Goal: Information Seeking & Learning: Learn about a topic

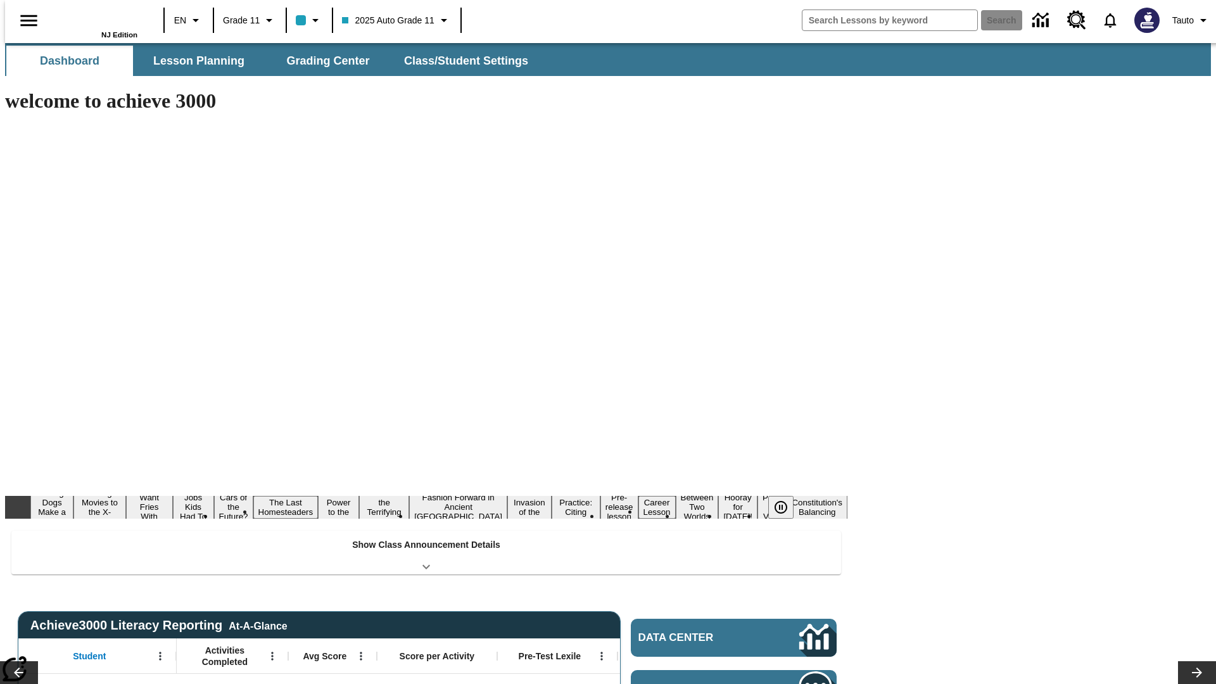
type input "-1"
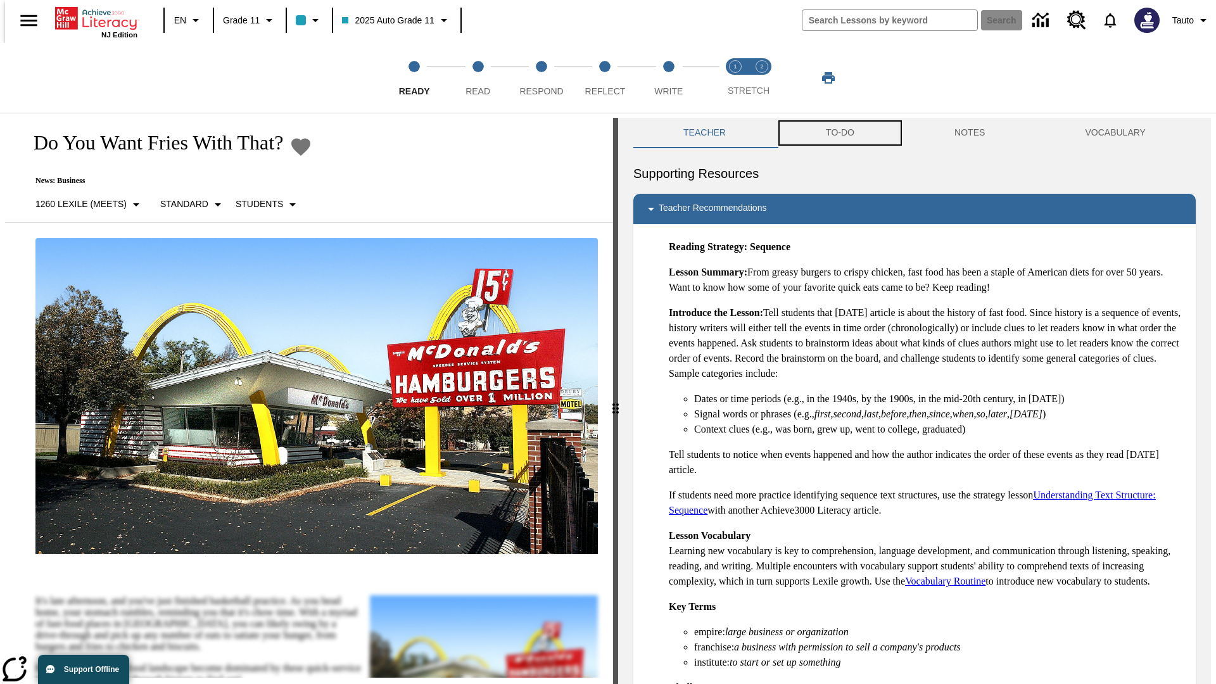
click at [839, 133] on button "TO-DO" at bounding box center [840, 133] width 129 height 30
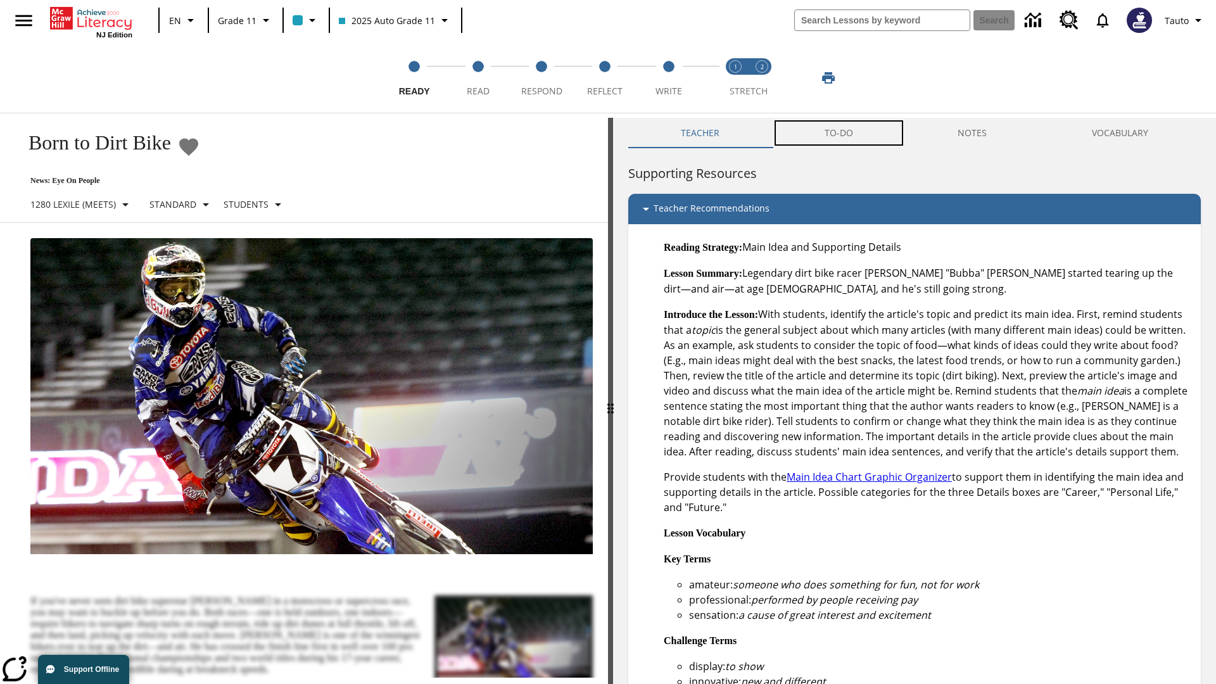
click at [839, 133] on button "TO-DO" at bounding box center [839, 133] width 134 height 30
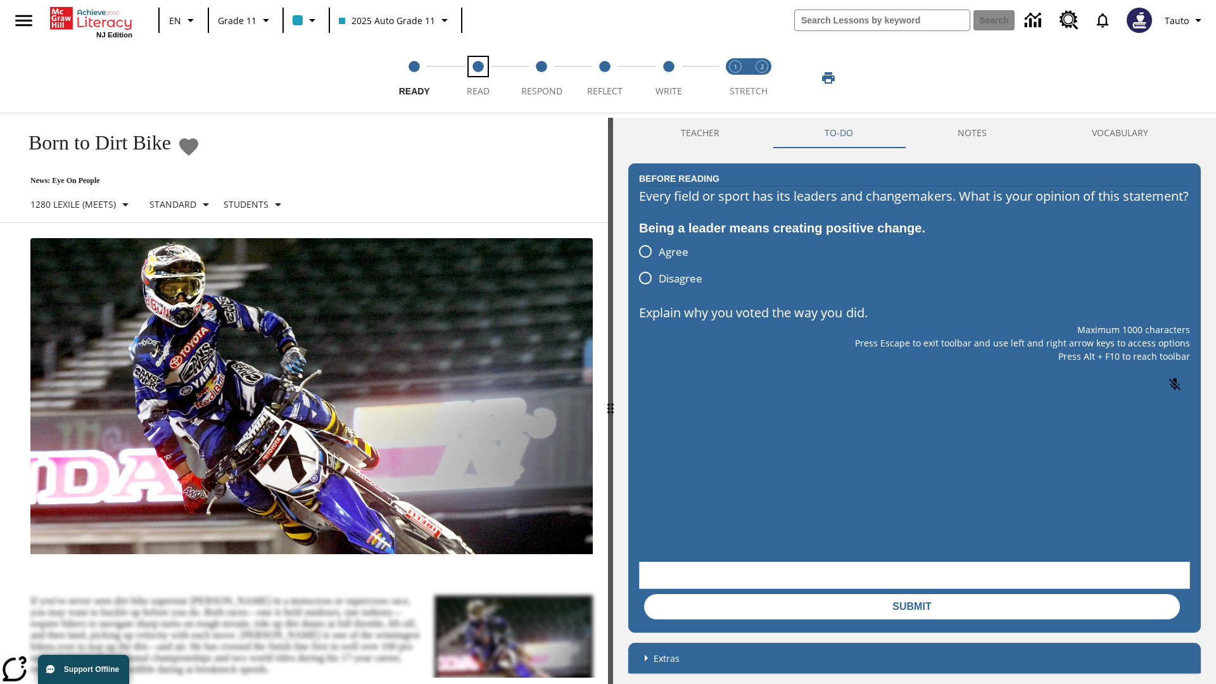
click at [478, 78] on span "Read" at bounding box center [478, 86] width 23 height 23
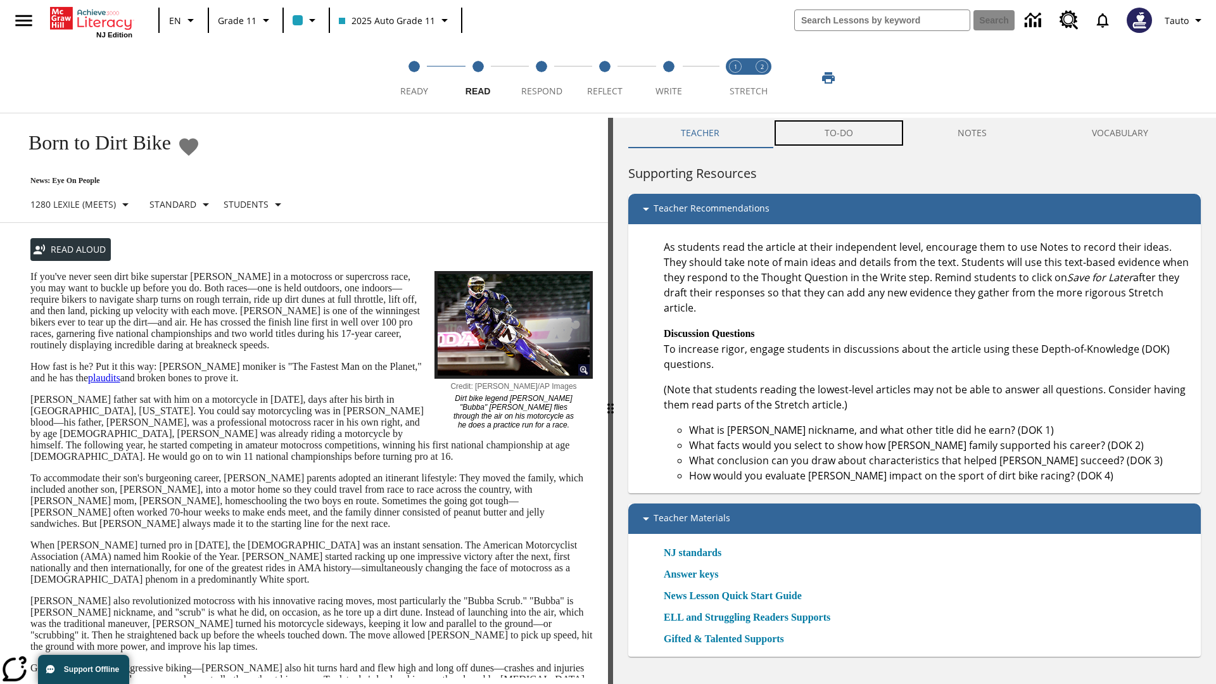
scroll to position [1, 0]
click at [839, 133] on button "TO-DO" at bounding box center [839, 132] width 134 height 30
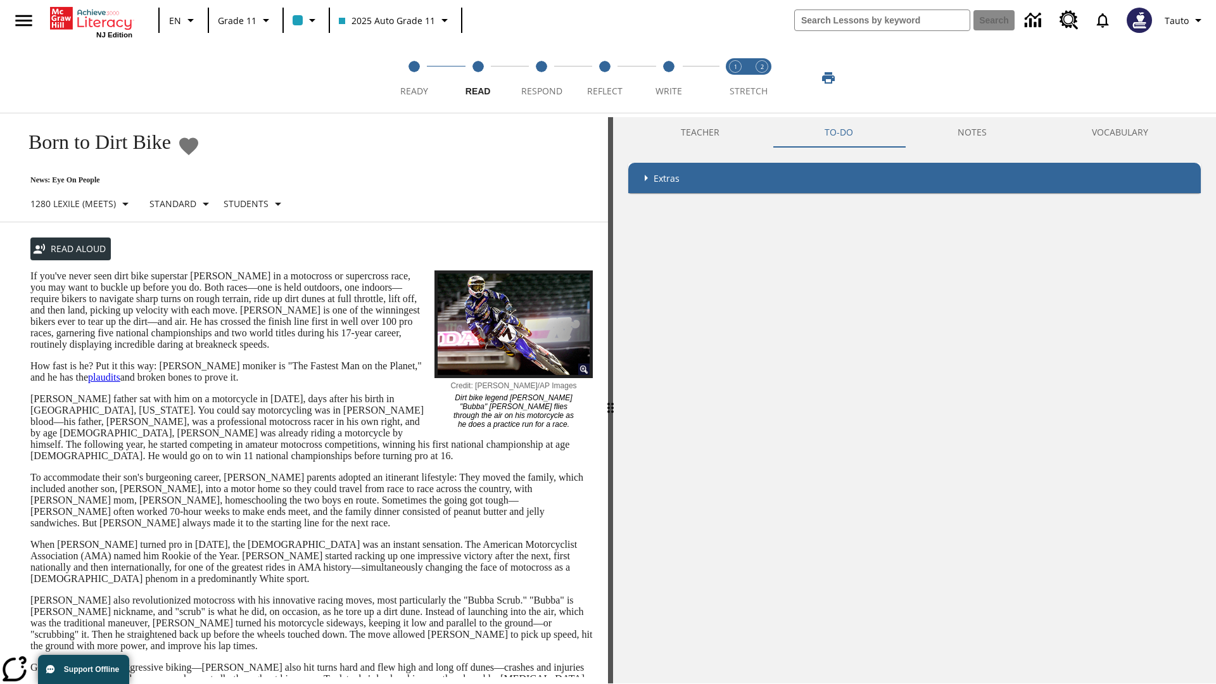
click at [30, 270] on p "If you've never seen dirt bike superstar James Stewart Jr. in a motocross or su…" at bounding box center [311, 310] width 562 height 80
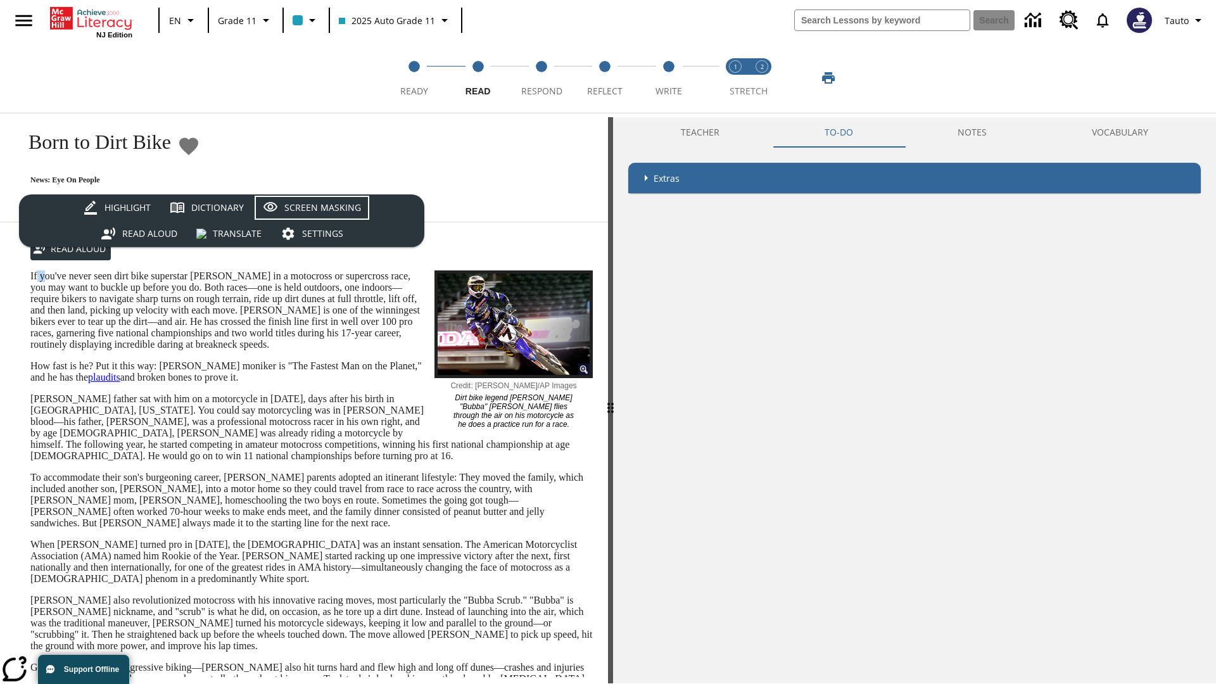
click at [312, 208] on div "Screen Masking" at bounding box center [322, 208] width 77 height 16
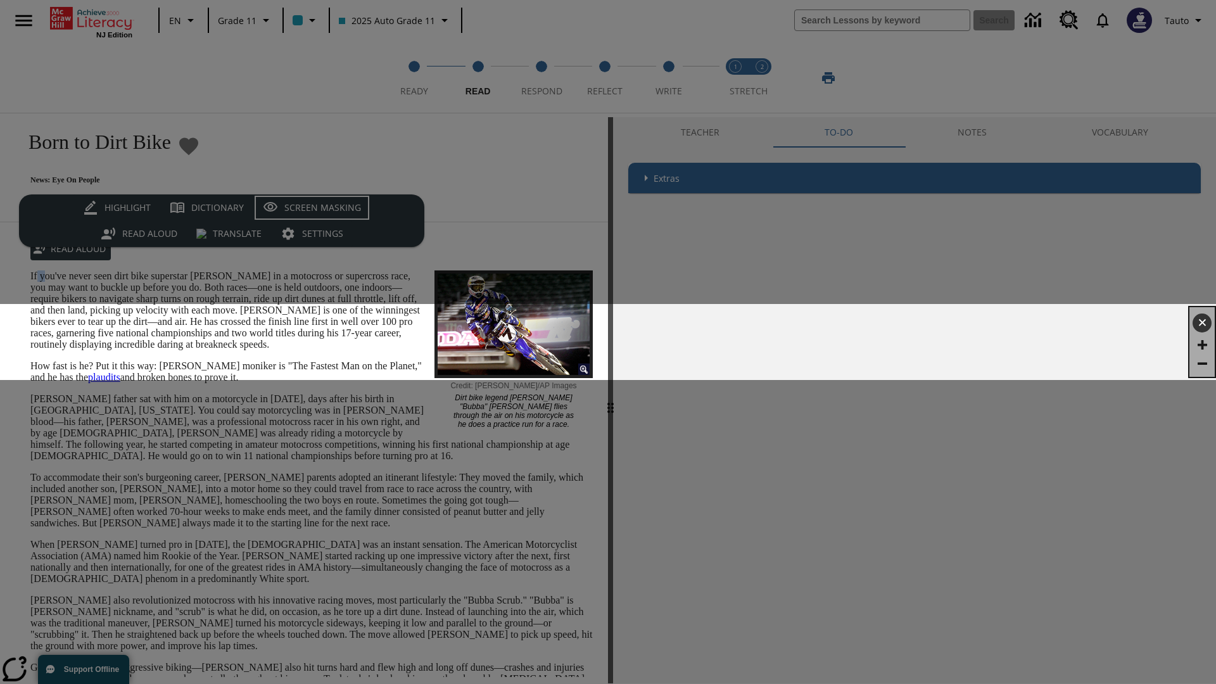
click at [312, 208] on div "Screen Masking" at bounding box center [322, 208] width 77 height 16
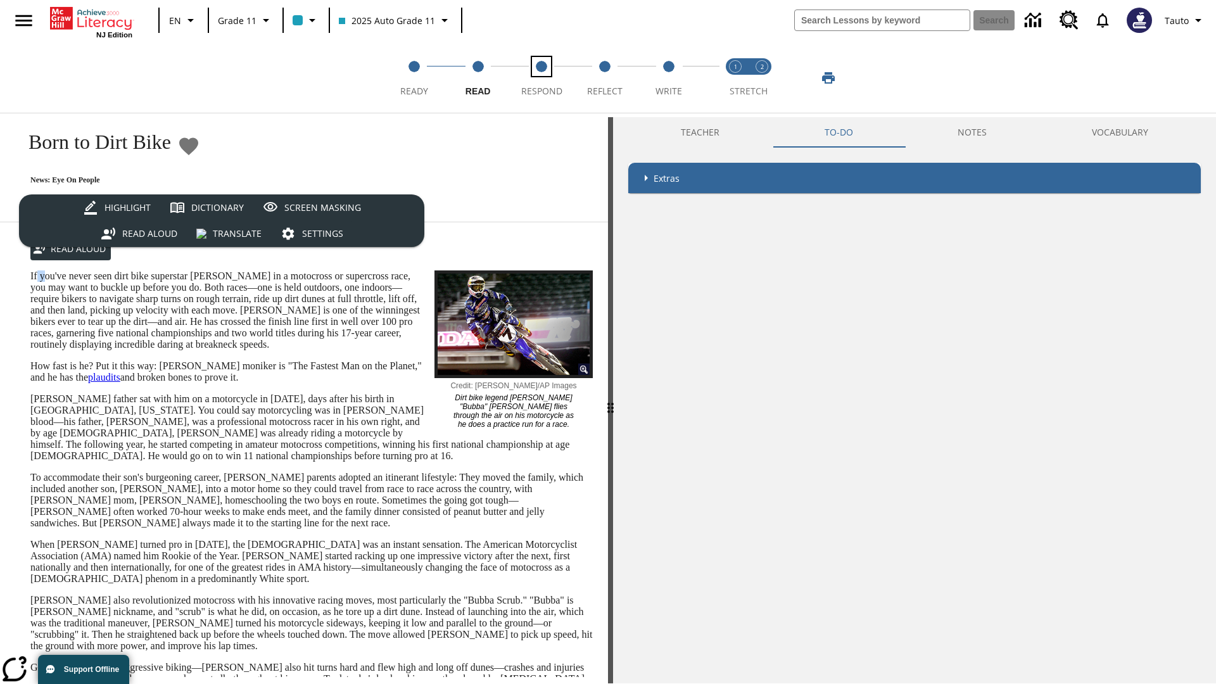
click at [542, 78] on span "Respond" at bounding box center [541, 86] width 41 height 23
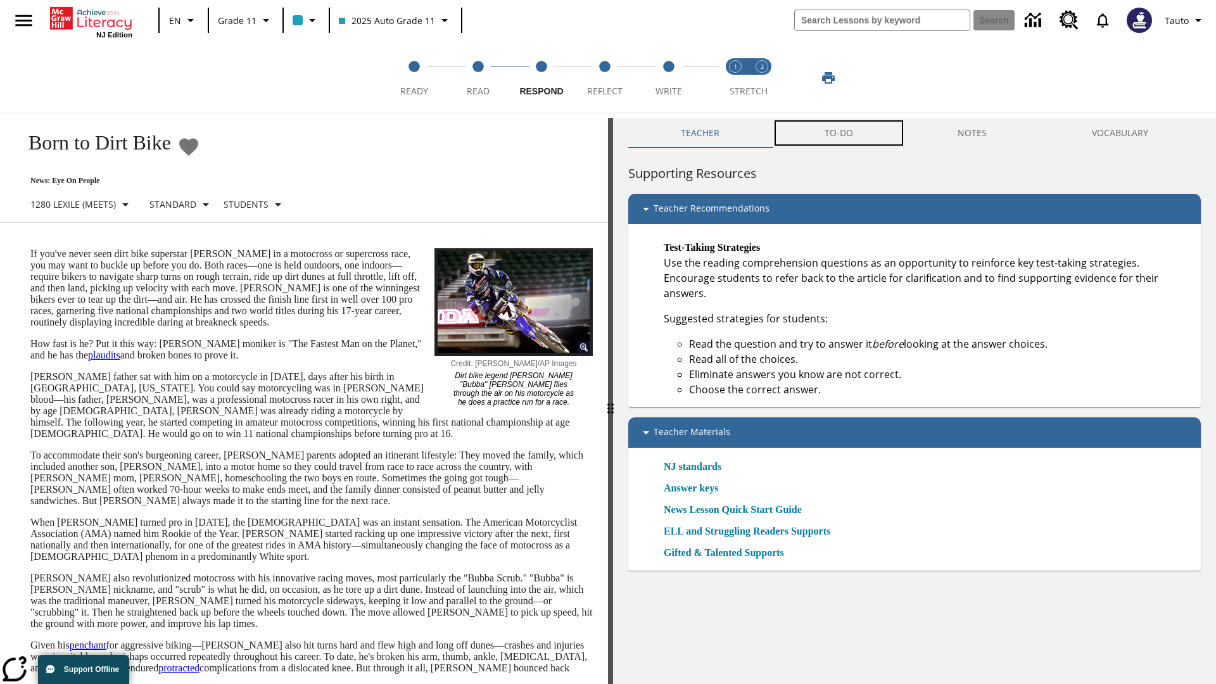
scroll to position [1, 0]
click at [839, 133] on button "TO-DO" at bounding box center [839, 132] width 134 height 30
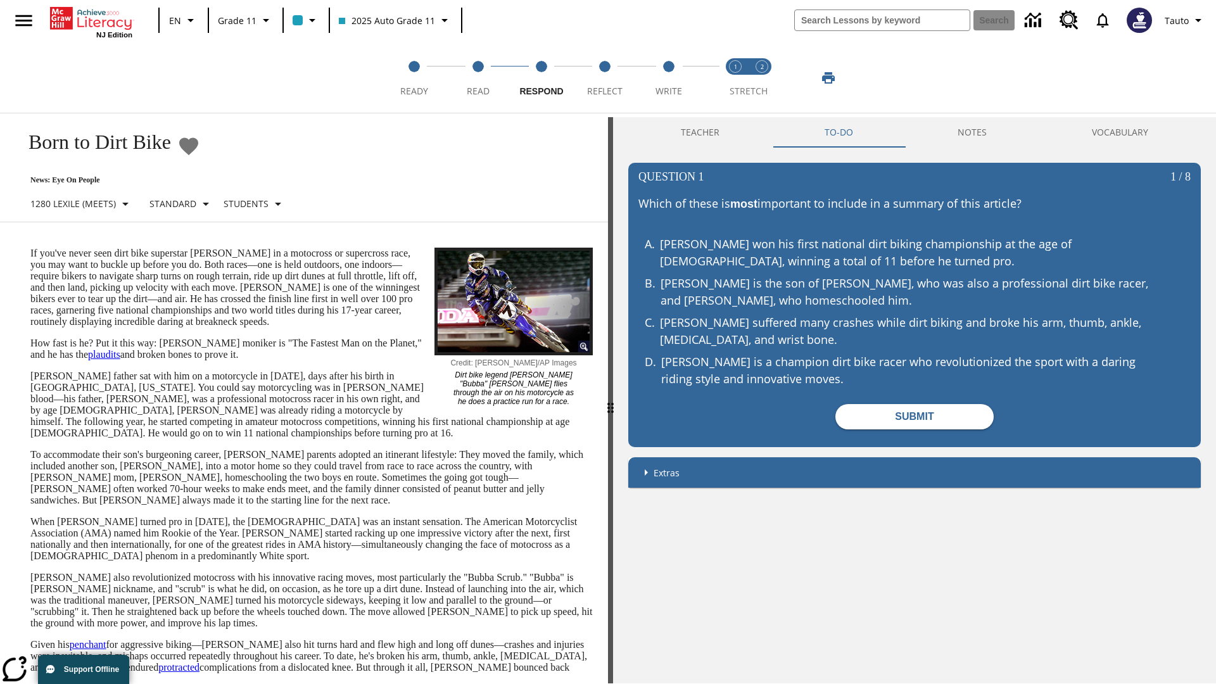
click at [30, 248] on p "If you've never seen dirt bike superstar James Stewart Jr. in a motocross or su…" at bounding box center [311, 288] width 562 height 80
click at [605, 78] on span "Reflect" at bounding box center [604, 86] width 35 height 23
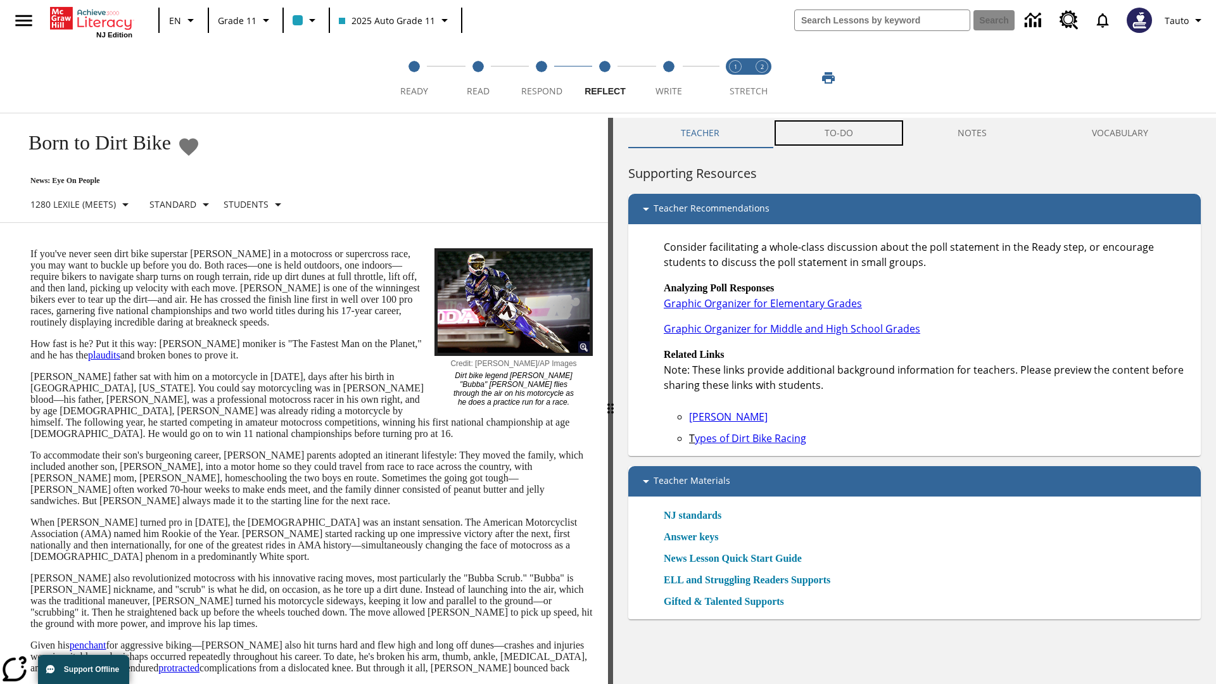
scroll to position [1, 0]
click at [839, 133] on button "TO-DO" at bounding box center [839, 132] width 134 height 30
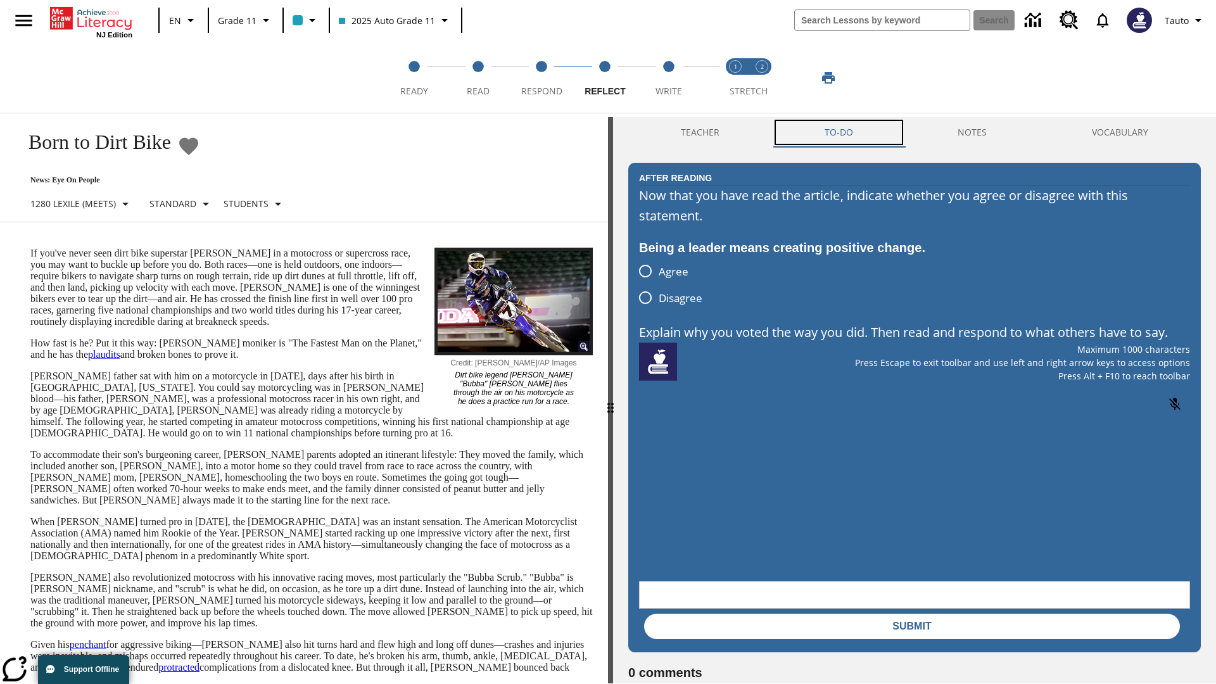
scroll to position [0, 0]
click at [30, 248] on p "If you've never seen dirt bike superstar James Stewart Jr. in a motocross or su…" at bounding box center [311, 288] width 562 height 80
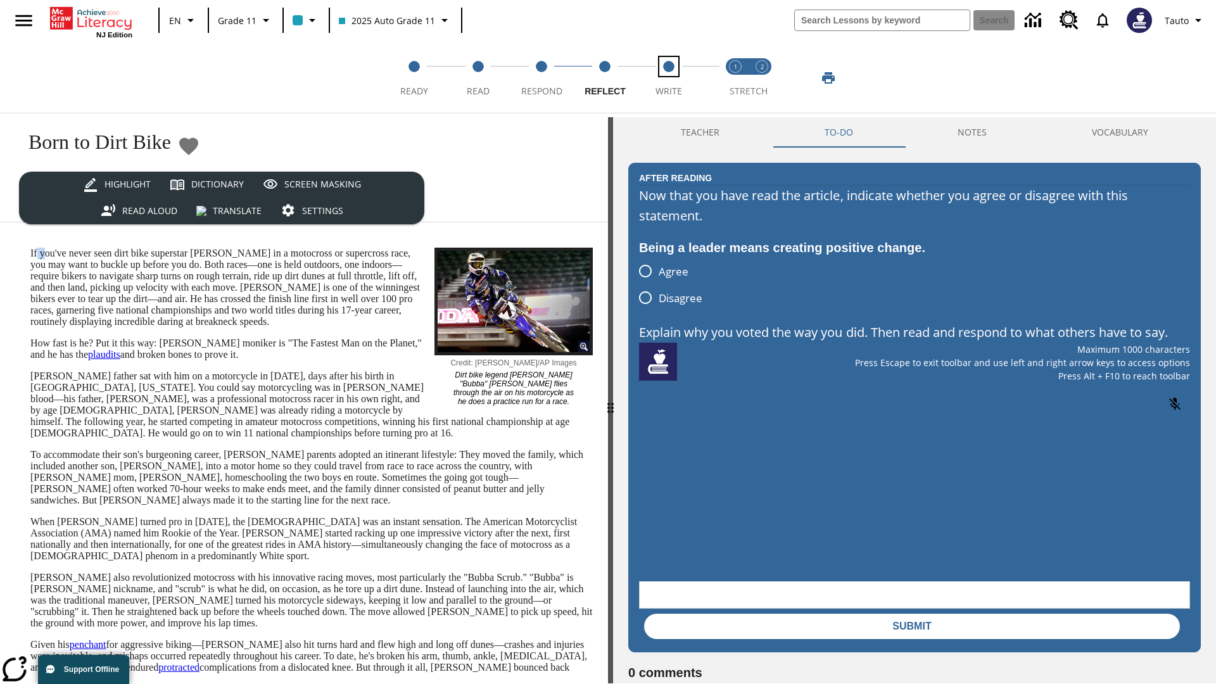
click at [668, 78] on span "Write" at bounding box center [669, 86] width 27 height 23
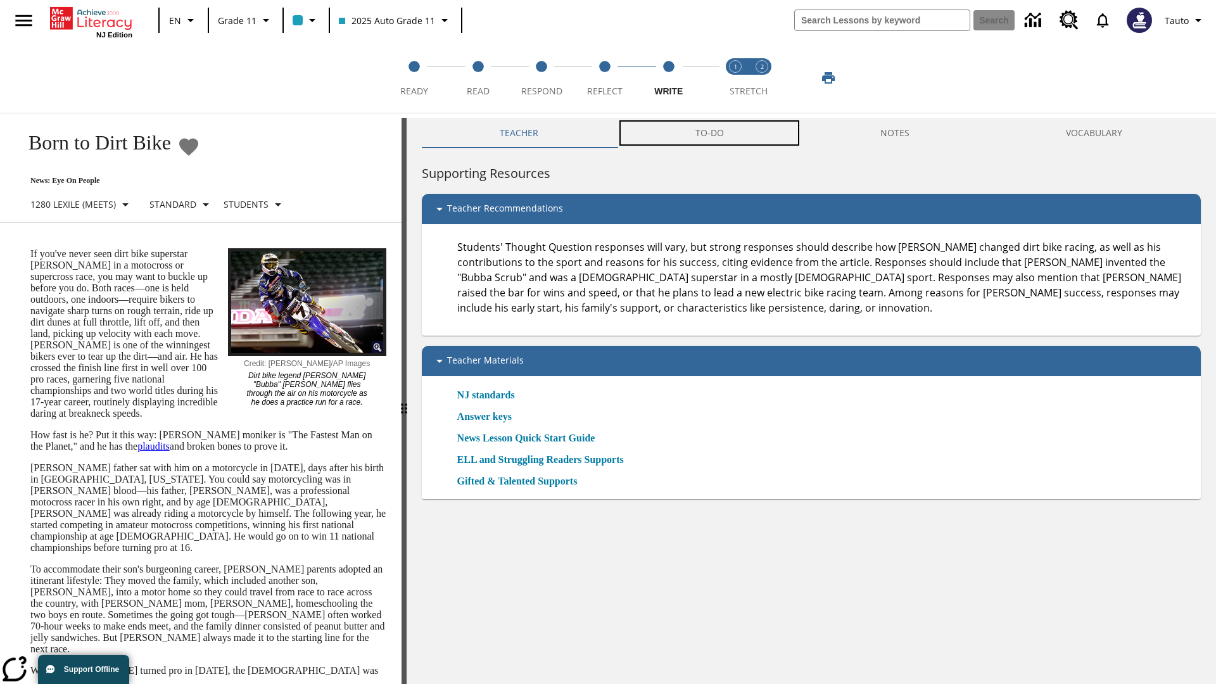
scroll to position [1, 0]
click at [710, 133] on button "TO-DO" at bounding box center [709, 132] width 185 height 30
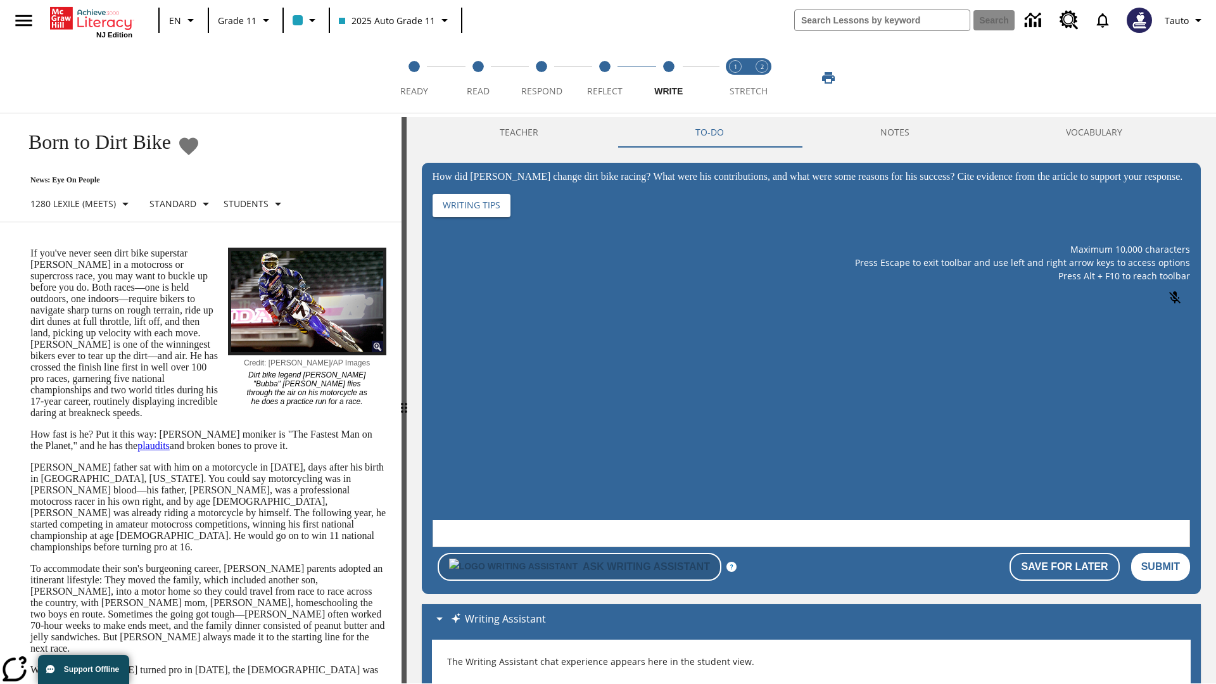
scroll to position [0, 0]
click at [30, 248] on p "If you've never seen dirt bike superstar James Stewart Jr. in a motocross or su…" at bounding box center [208, 333] width 356 height 171
click at [0, 247] on html "Listen Skip to main content NJ Edition EN Grade 11 2025 Auto Grade 11 Search 0 …" at bounding box center [608, 341] width 1216 height 684
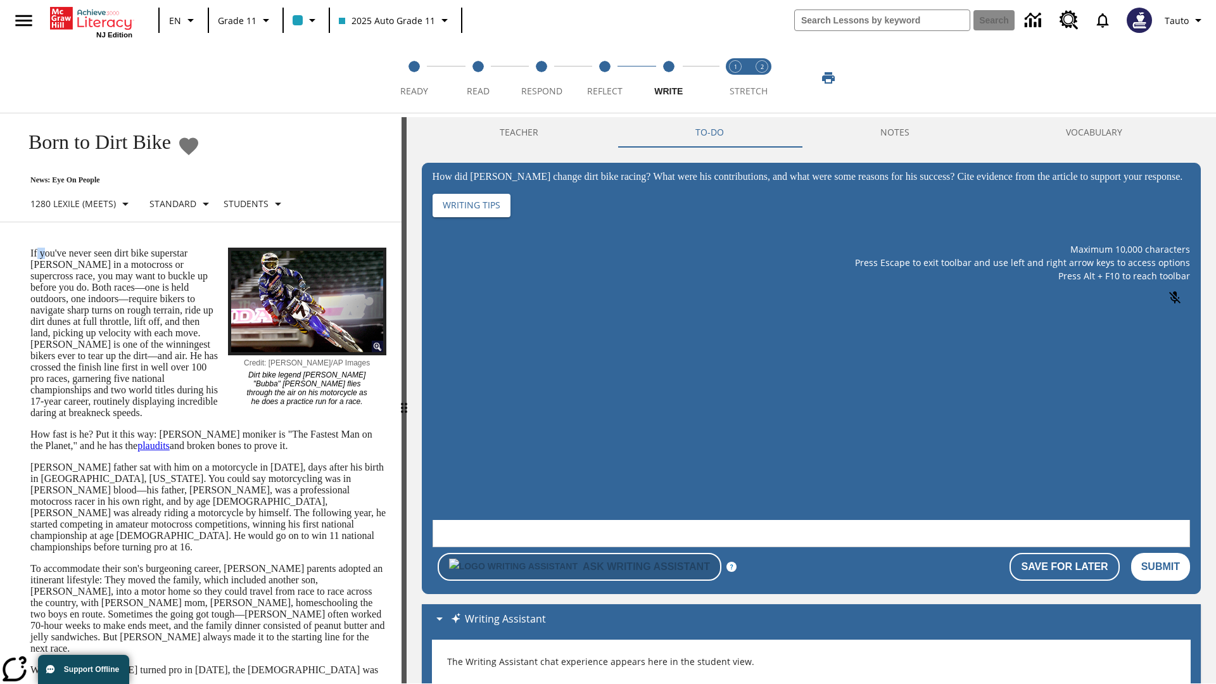
click at [0, 247] on html "Listen Skip to main content NJ Edition EN Grade 11 2025 Auto Grade 11 Search 0 …" at bounding box center [608, 341] width 1216 height 684
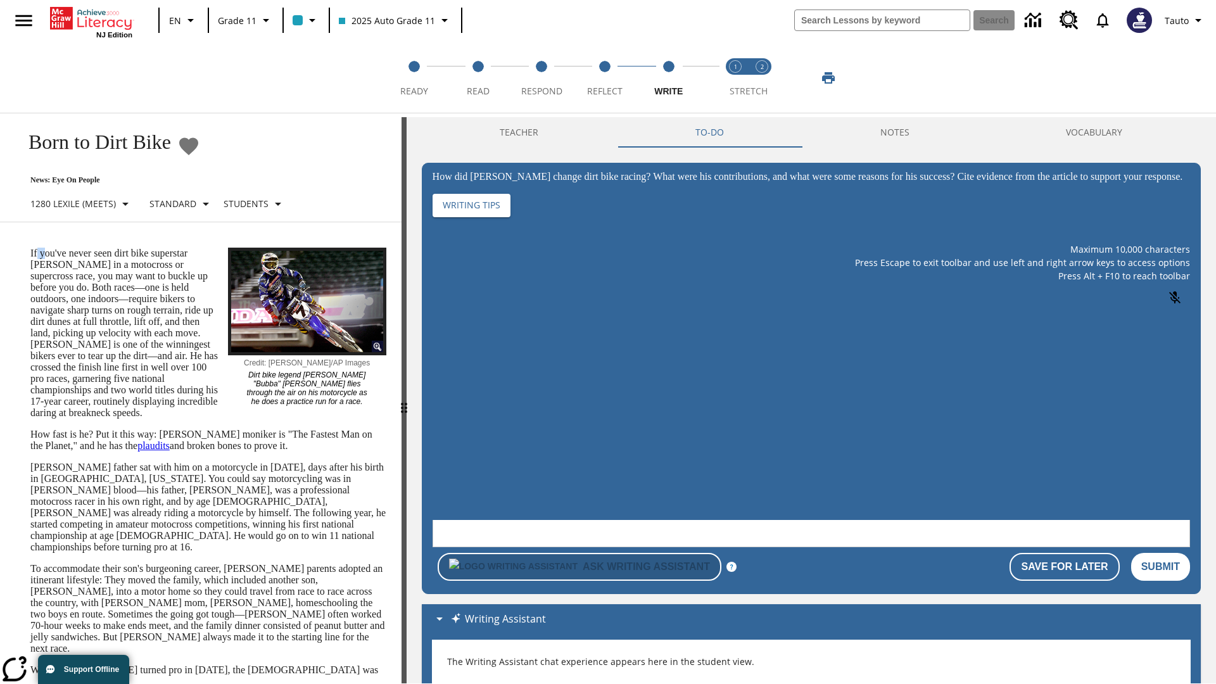
click at [0, 247] on html "Listen Skip to main content NJ Edition EN Grade 11 2025 Auto Grade 11 Search 0 …" at bounding box center [608, 341] width 1216 height 684
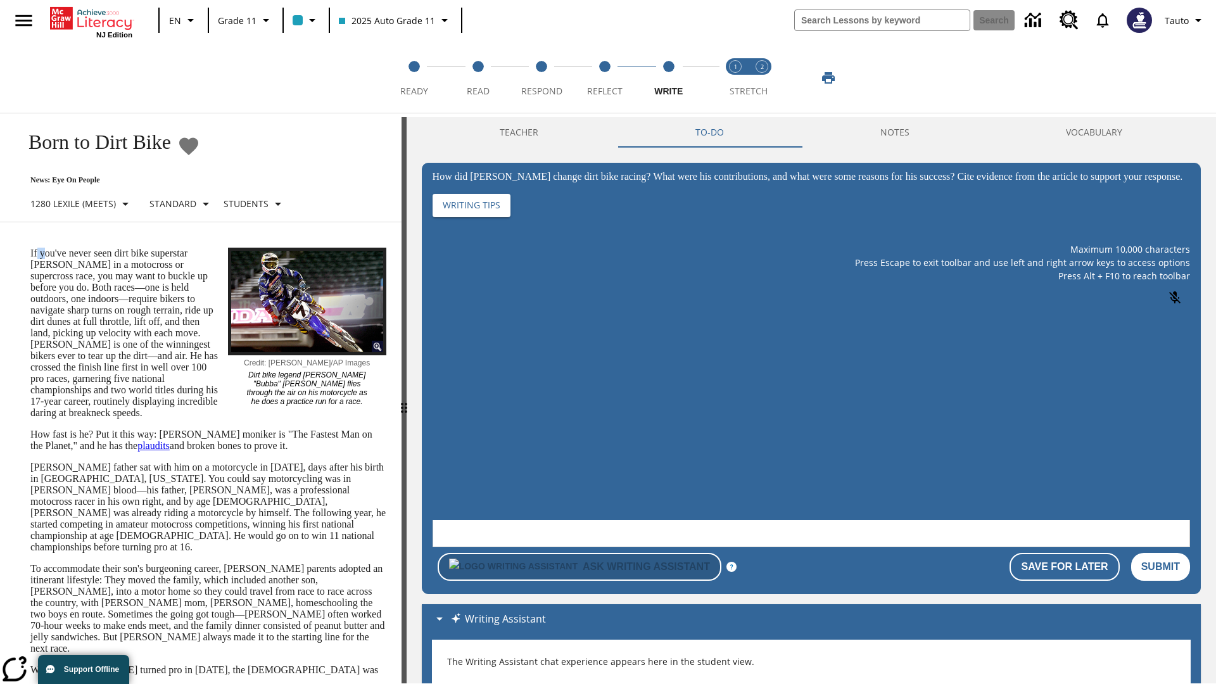
click at [0, 247] on html "Listen Skip to main content NJ Edition EN Grade 11 2025 Auto Grade 11 Search 0 …" at bounding box center [608, 341] width 1216 height 684
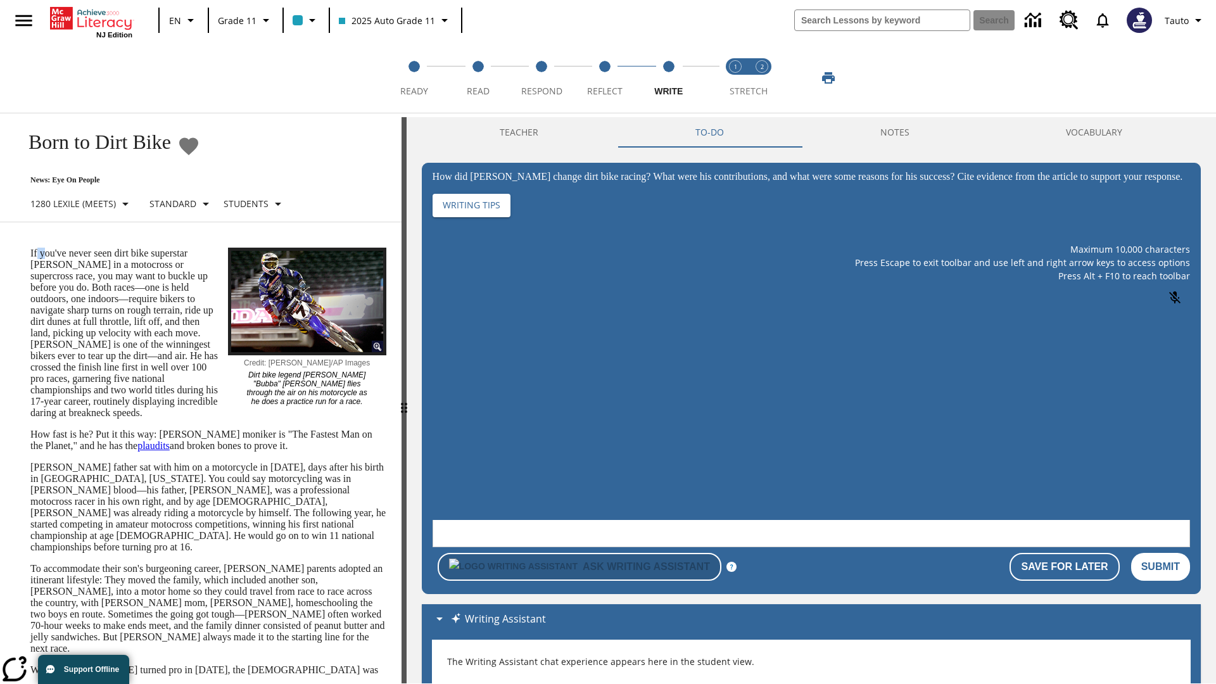
click at [0, 247] on html "Listen Skip to main content NJ Edition EN Grade 11 2025 Auto Grade 11 Search 0 …" at bounding box center [608, 341] width 1216 height 684
click at [30, 248] on p "If you've never seen dirt bike superstar James Stewart Jr. in a motocross or su…" at bounding box center [208, 333] width 356 height 171
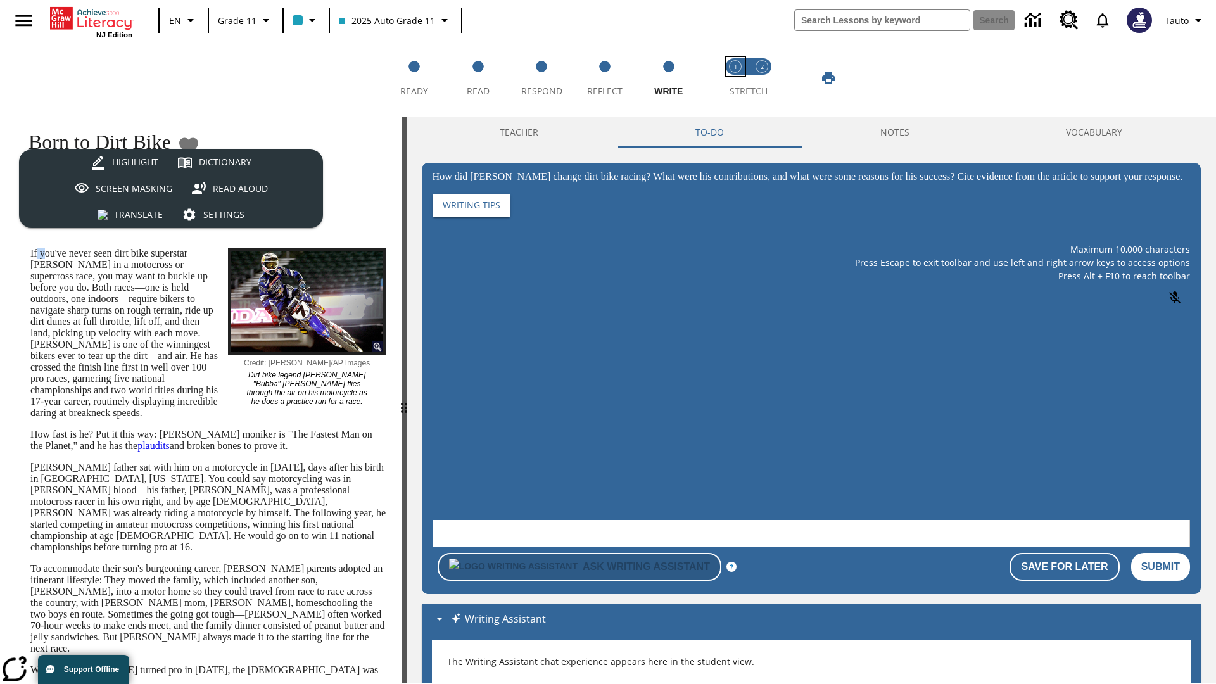
click at [735, 78] on span "Stretch Read step 1 of 2" at bounding box center [735, 86] width 16 height 23
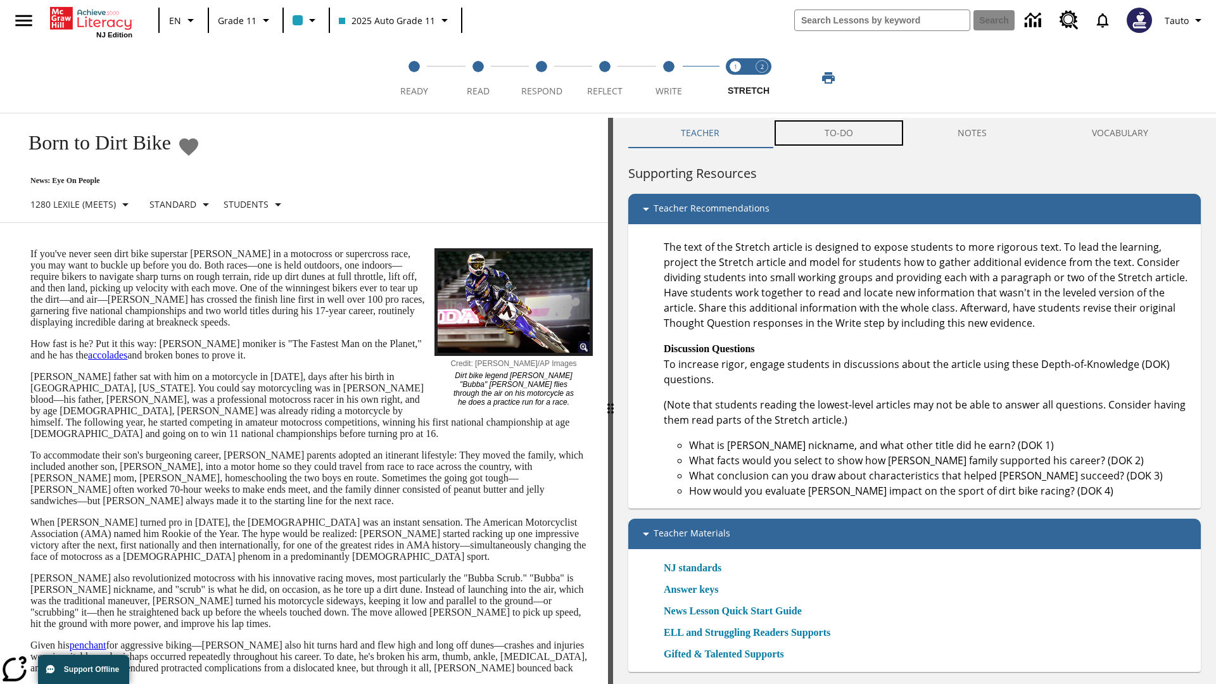
scroll to position [1, 0]
click at [839, 133] on button "TO-DO" at bounding box center [839, 132] width 134 height 30
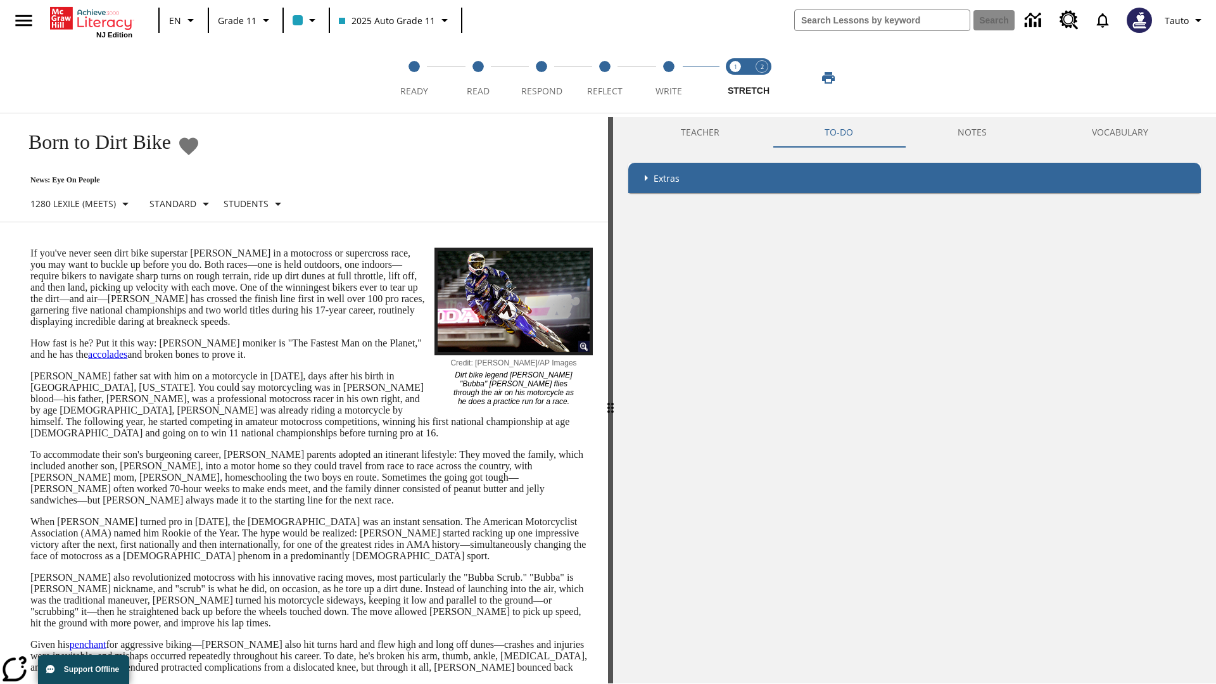
click at [30, 248] on p "If you've never seen dirt bike superstar James Stewart Jr. in a motocross or su…" at bounding box center [311, 288] width 562 height 80
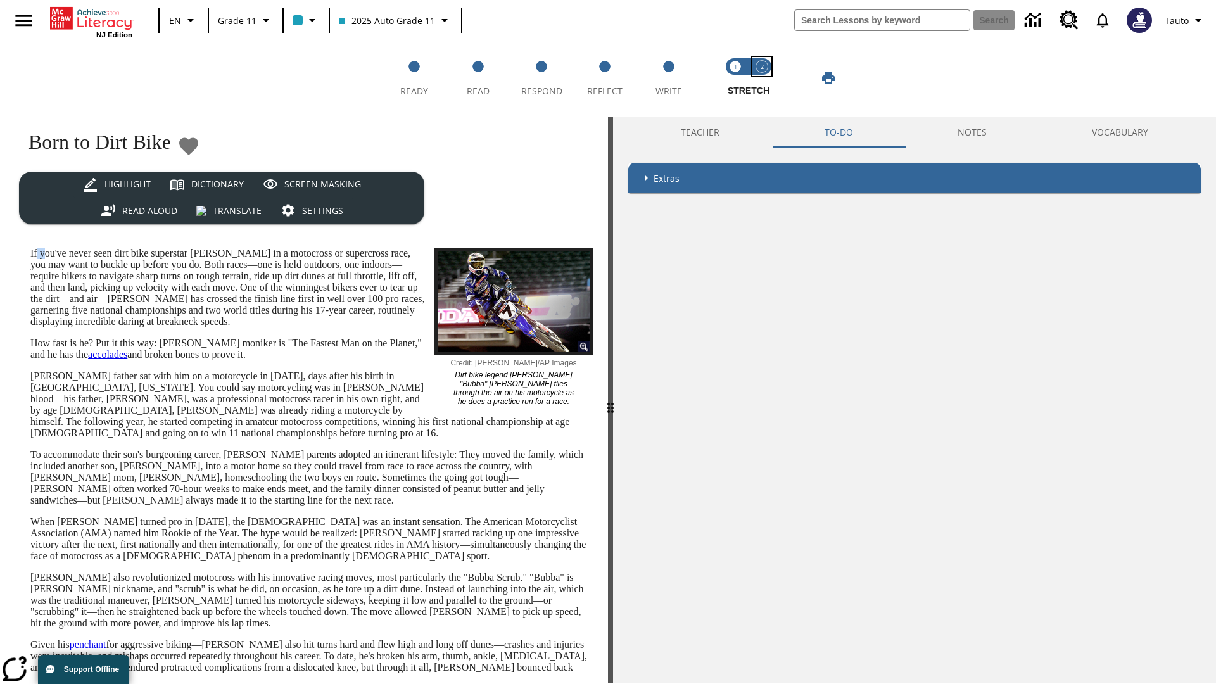
click at [762, 78] on span "Stretch Respond step 2 of 2" at bounding box center [762, 86] width 16 height 23
